Goal: Entertainment & Leisure: Consume media (video, audio)

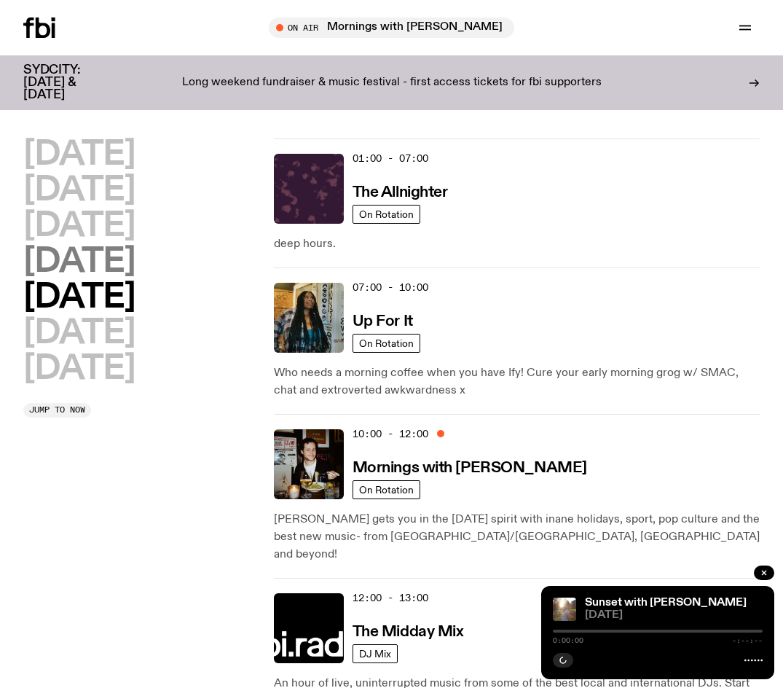
click at [119, 254] on h2 "[DATE]" at bounding box center [78, 262] width 111 height 33
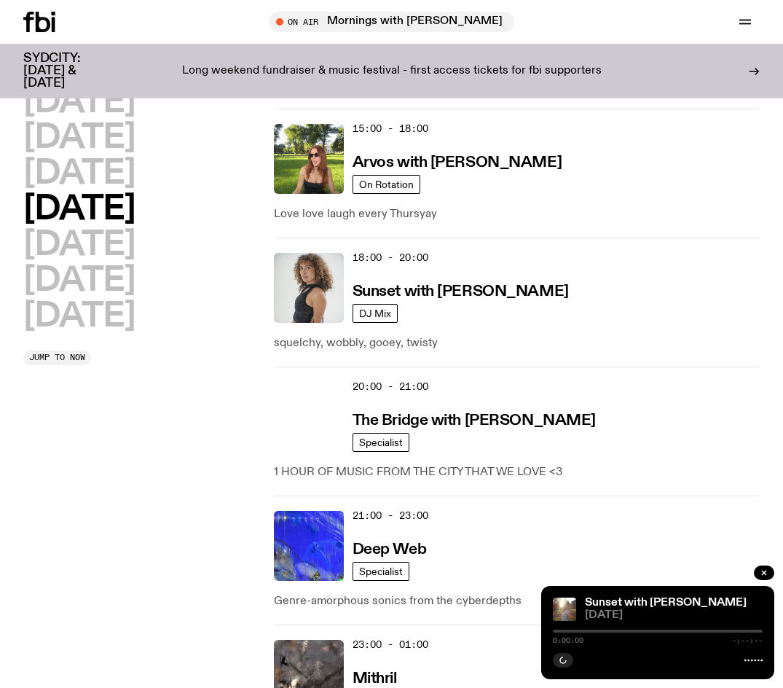
scroll to position [770, 0]
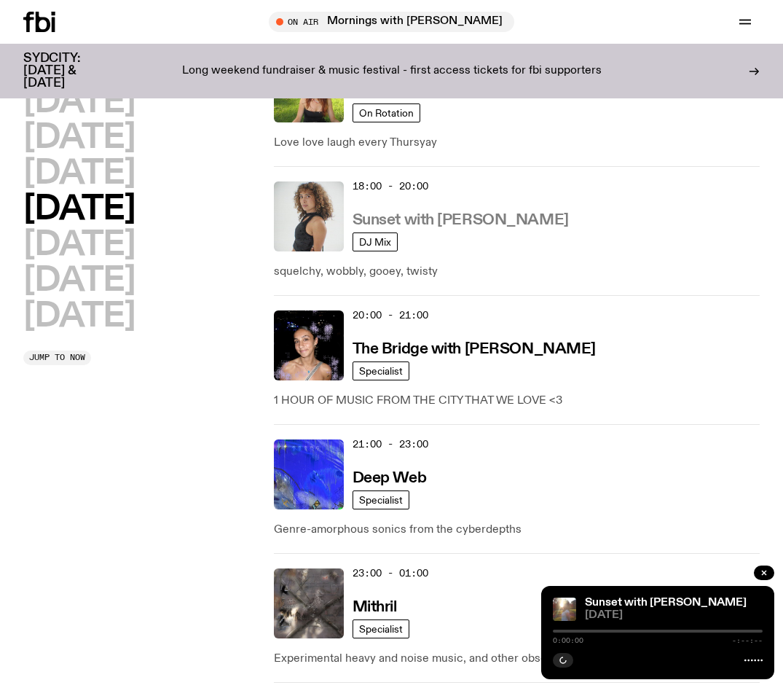
click at [439, 221] on h3 "Sunset with [PERSON_NAME]" at bounding box center [461, 220] width 216 height 15
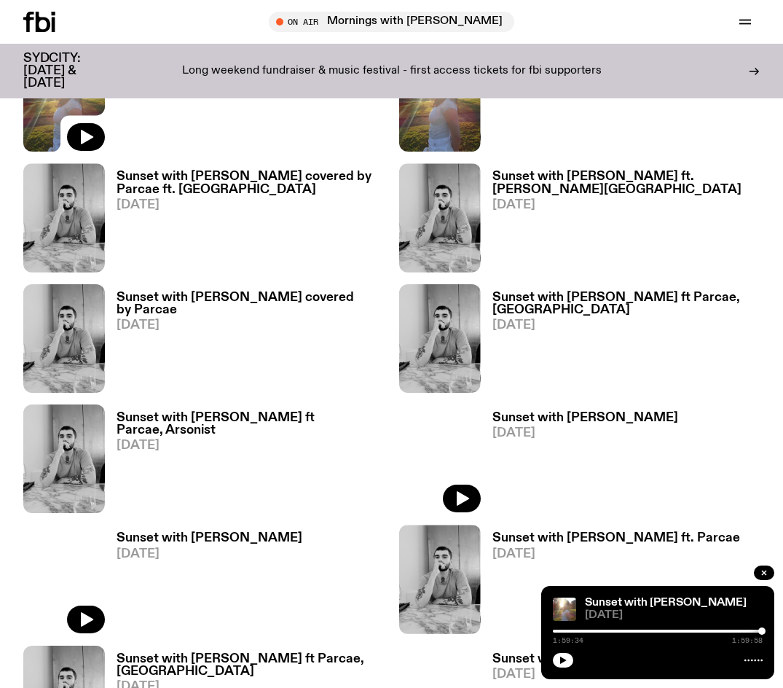
scroll to position [646, 0]
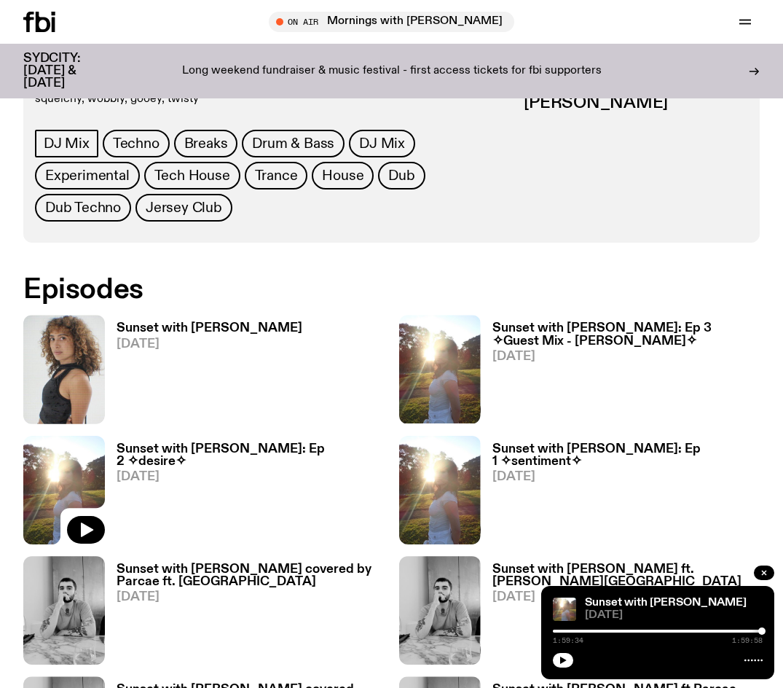
click at [210, 322] on h3 "Sunset with [PERSON_NAME]" at bounding box center [210, 328] width 186 height 12
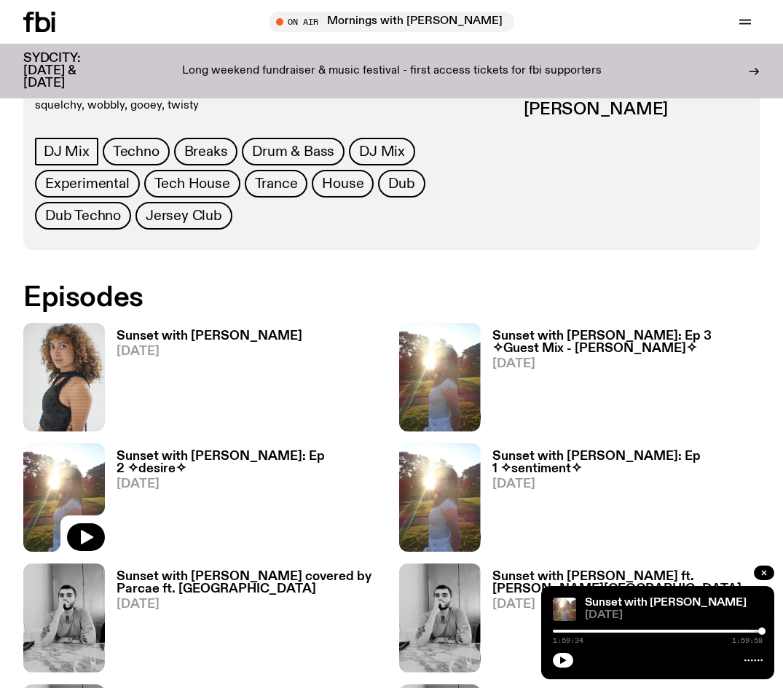
scroll to position [635, 0]
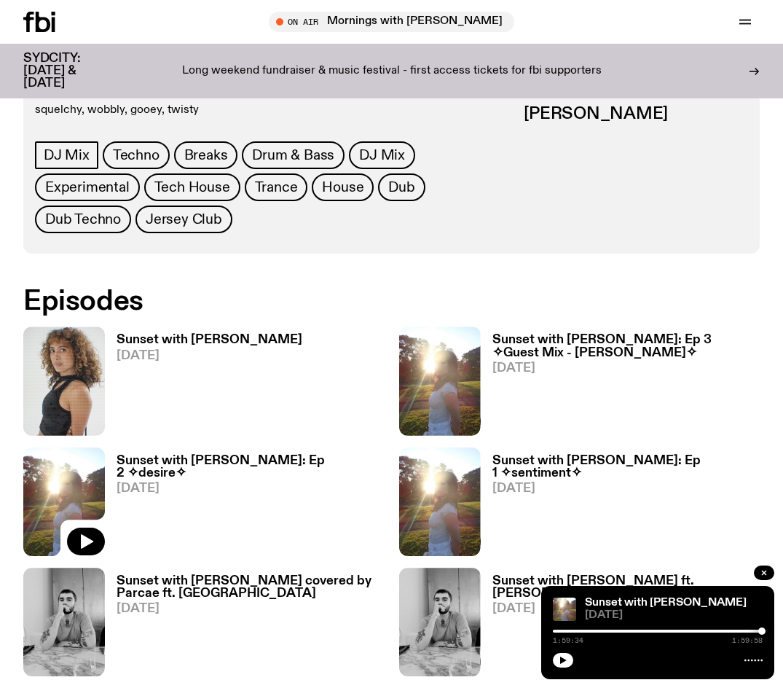
click at [563, 334] on h3 "Sunset with [PERSON_NAME]: Ep 3 ✧Guest Mix - [PERSON_NAME]✧" at bounding box center [627, 346] width 268 height 25
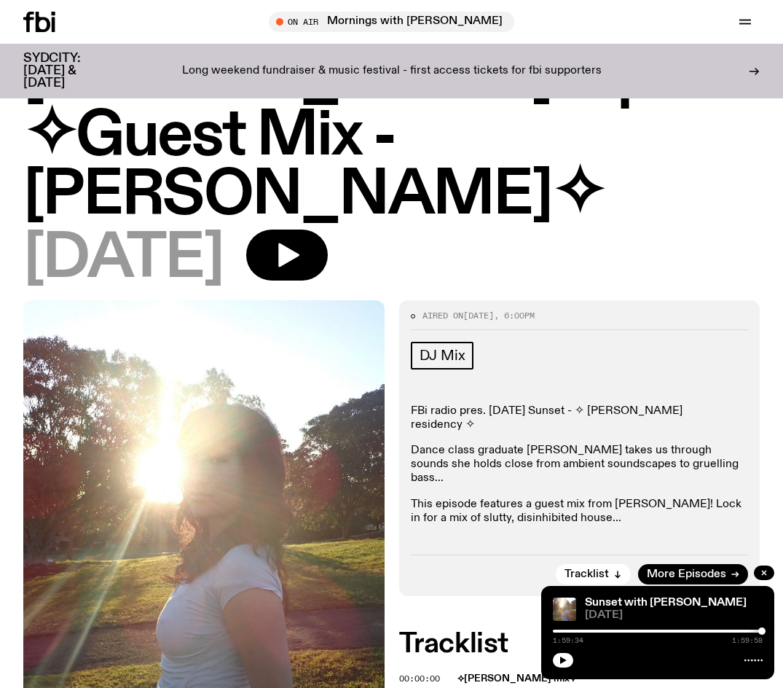
scroll to position [211, 0]
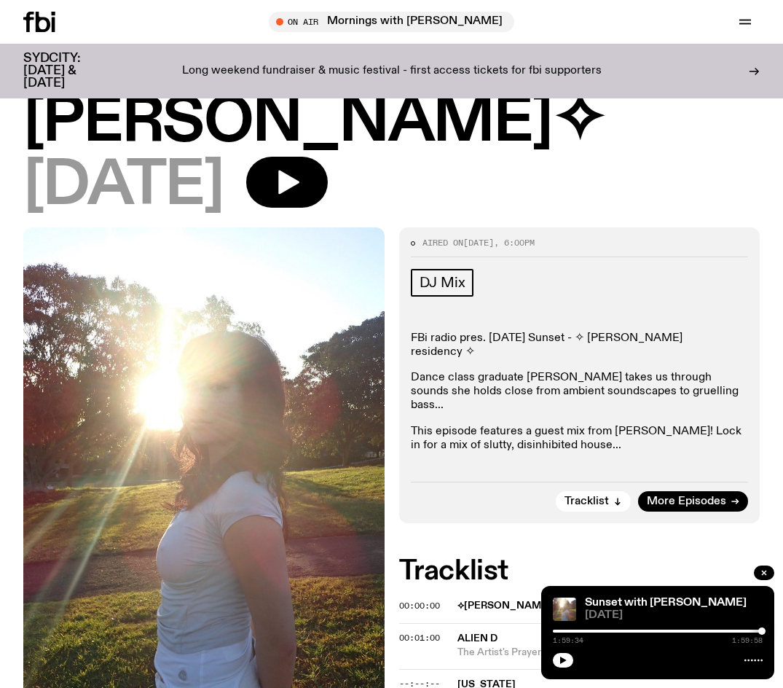
click at [273, 333] on img at bounding box center [203, 467] width 361 height 481
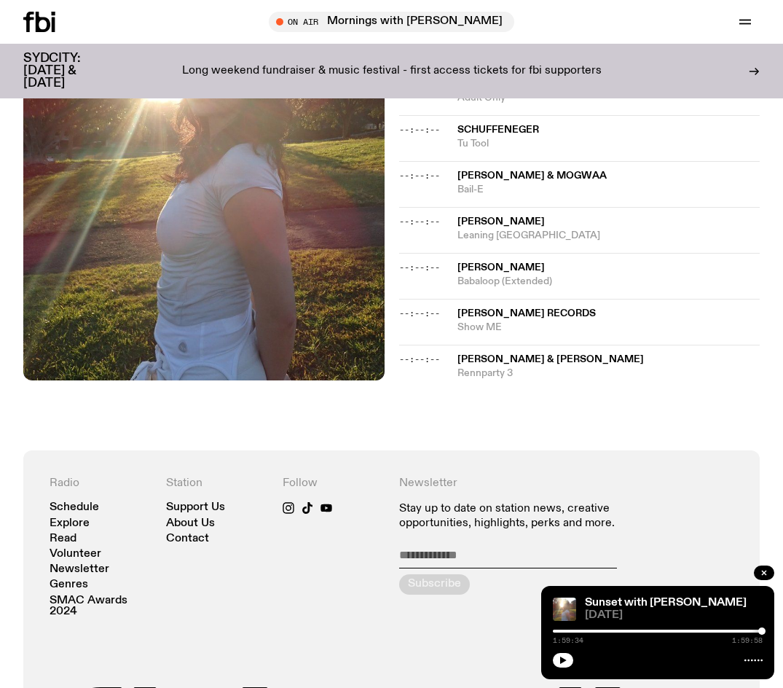
scroll to position [2250, 0]
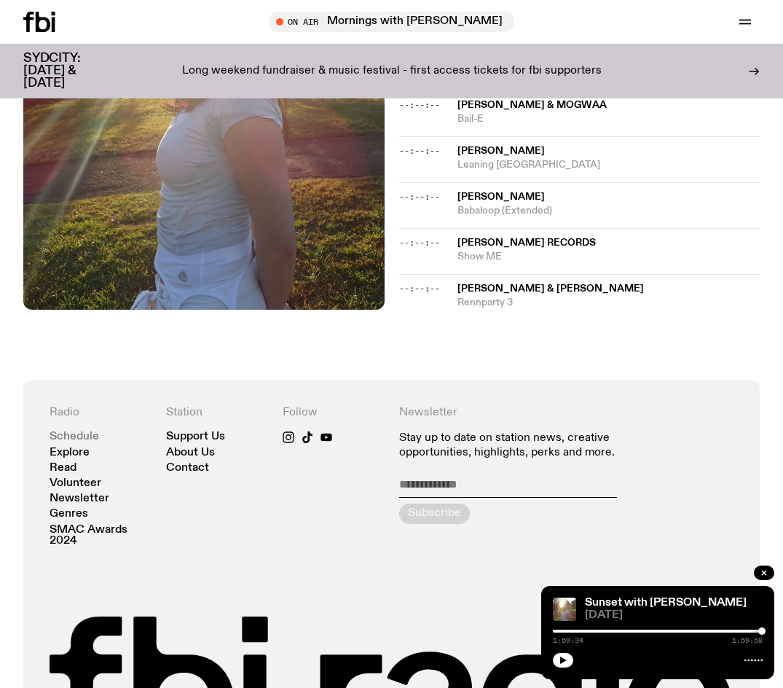
click at [93, 431] on link "Schedule" at bounding box center [75, 436] width 50 height 11
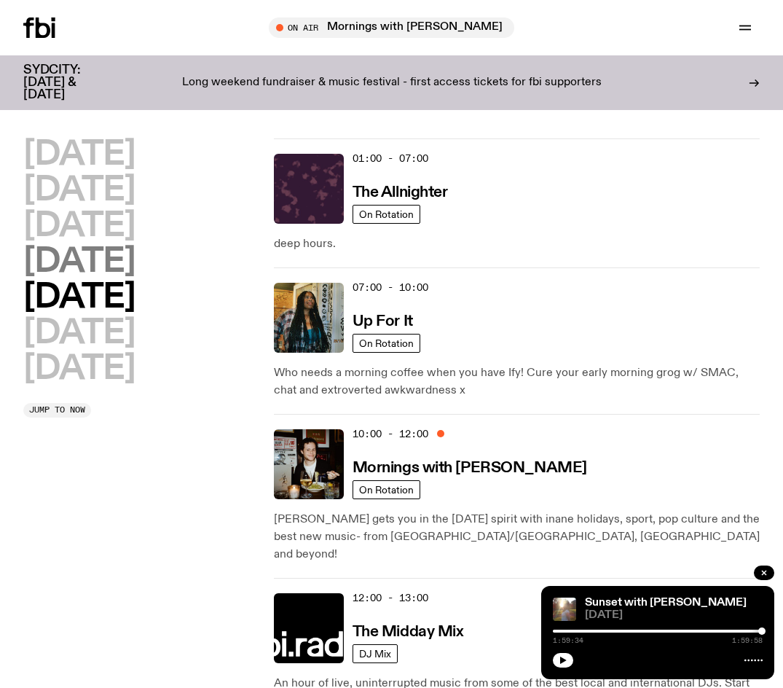
click at [131, 274] on h2 "[DATE]" at bounding box center [78, 262] width 111 height 33
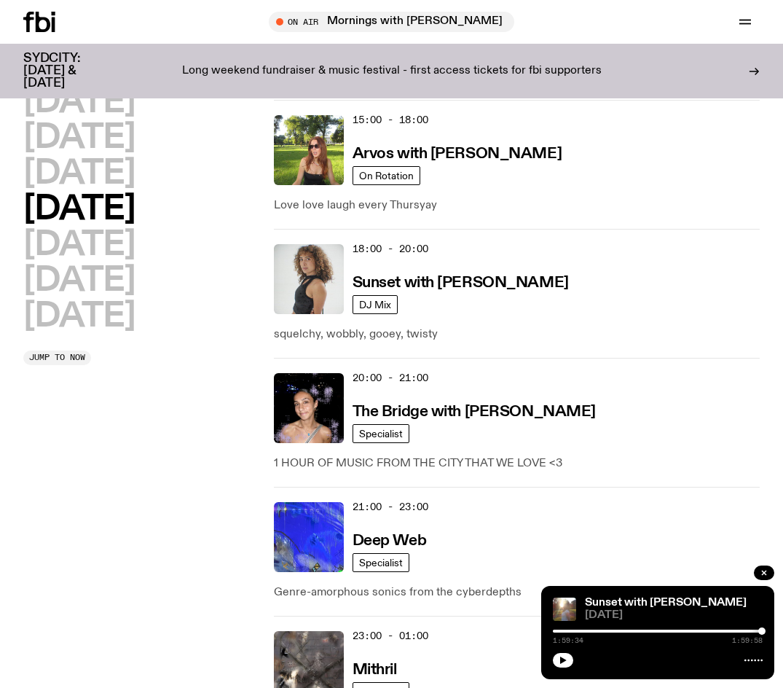
scroll to position [697, 0]
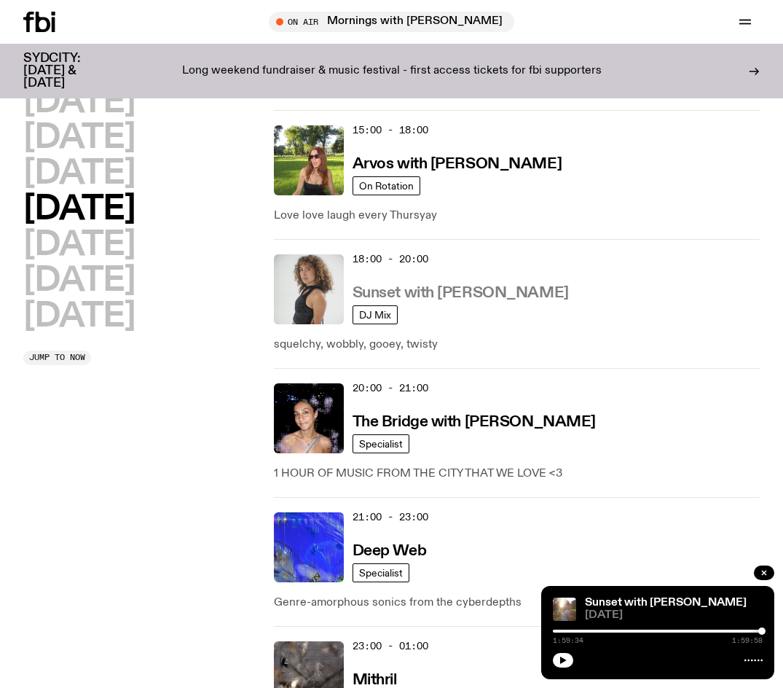
click at [455, 295] on h3 "Sunset with [PERSON_NAME]" at bounding box center [461, 293] width 216 height 15
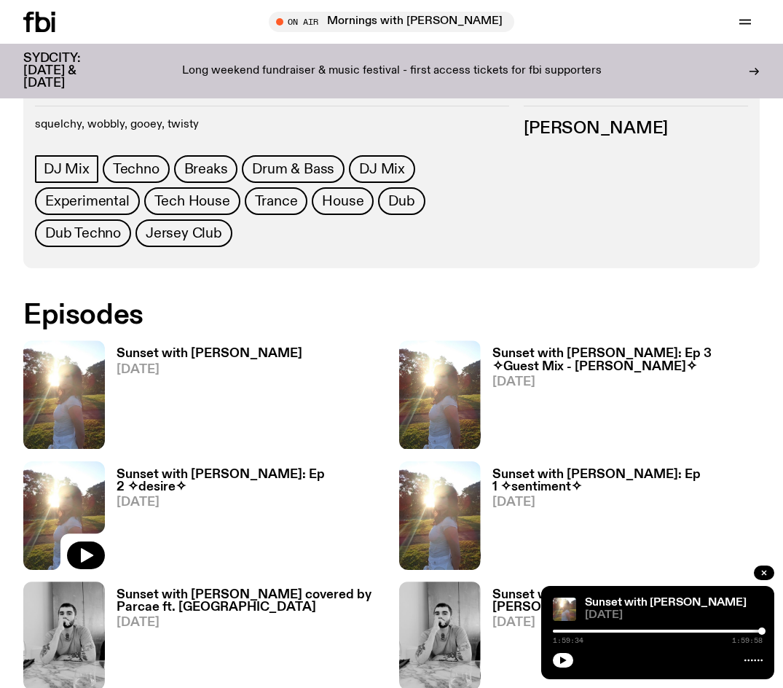
scroll to position [646, 0]
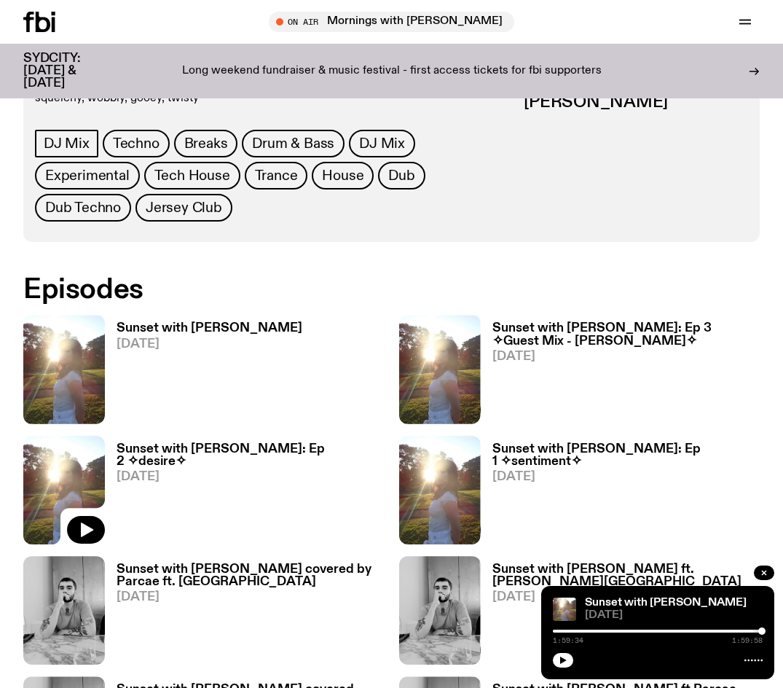
click at [586, 322] on h3 "Sunset with [PERSON_NAME]: Ep 3 ✧Guest Mix - [PERSON_NAME]✧" at bounding box center [627, 334] width 268 height 25
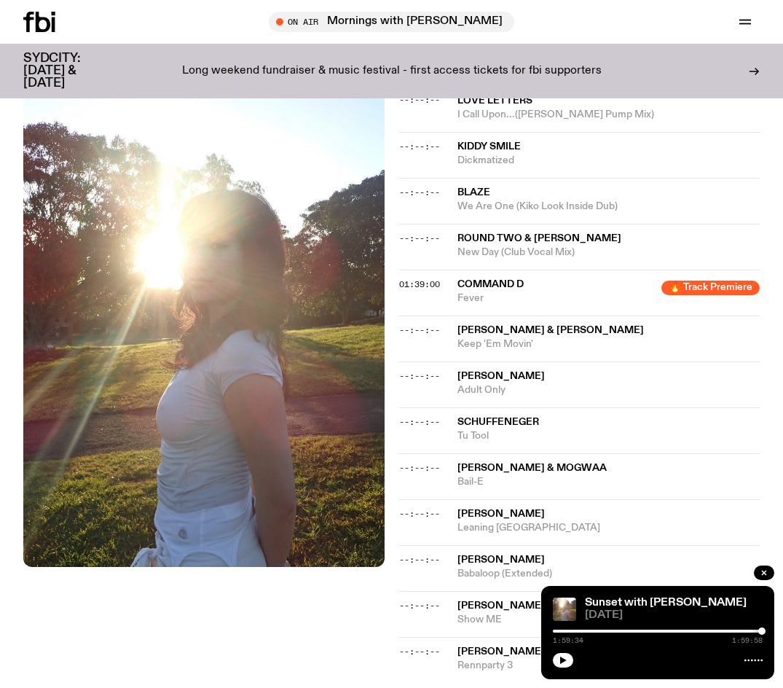
scroll to position [2105, 0]
